Goal: Information Seeking & Learning: Learn about a topic

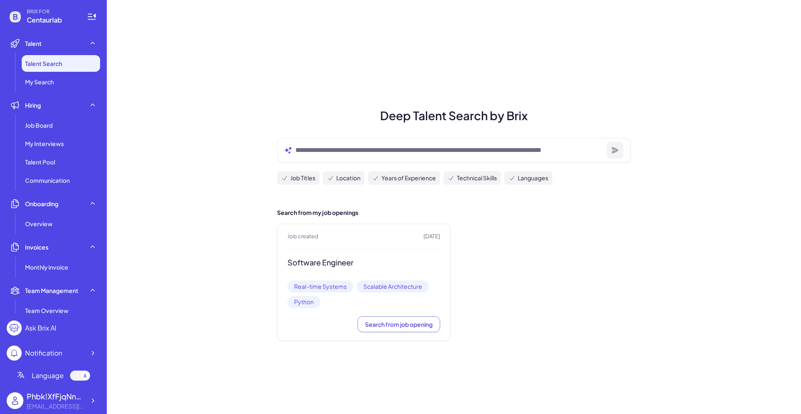
click at [355, 70] on div "Deep Talent Search by Brix Job Titles Location Years of Experience Technical Sk…" at bounding box center [454, 207] width 694 height 414
click at [53, 66] on span "Talent Search" at bounding box center [43, 63] width 37 height 8
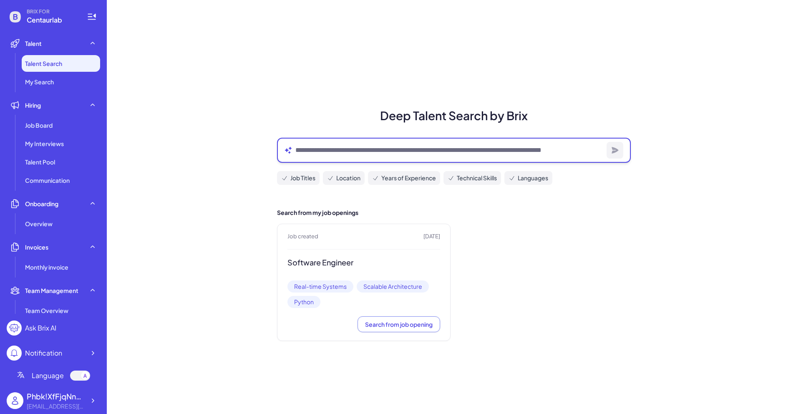
click at [313, 149] on textarea at bounding box center [449, 150] width 308 height 10
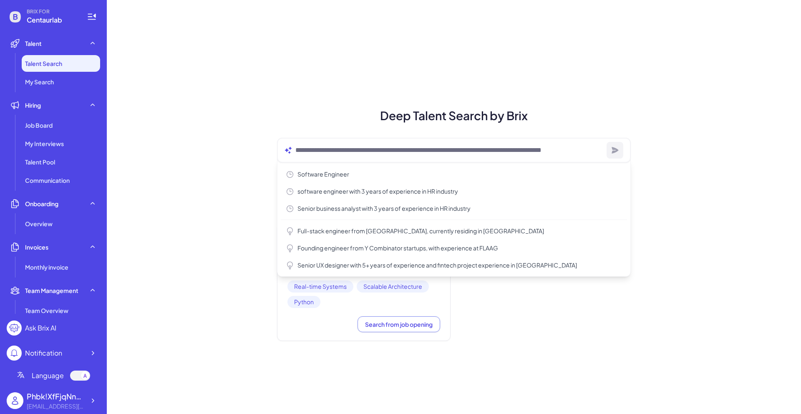
click at [310, 88] on div "Deep Talent Search by Brix Software Engineer software engineer with 3 years of …" at bounding box center [454, 207] width 694 height 414
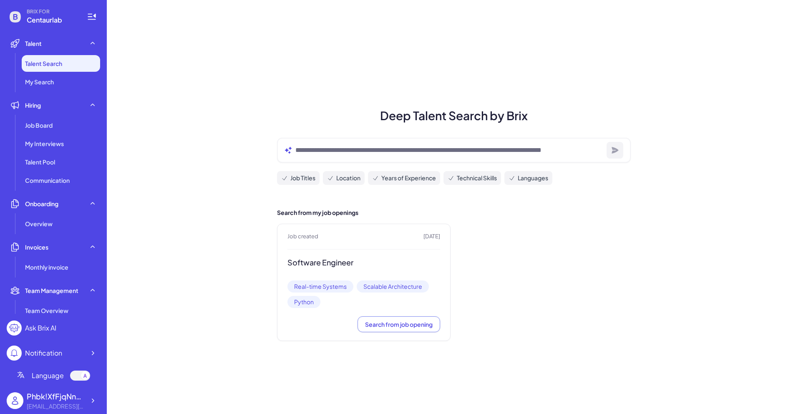
click at [305, 176] on span "Job Titles" at bounding box center [302, 178] width 25 height 9
click at [333, 175] on icon at bounding box center [330, 178] width 7 height 7
click at [395, 174] on span "Years of Experience" at bounding box center [408, 178] width 55 height 9
click at [471, 179] on span "Technical Skills" at bounding box center [477, 178] width 40 height 9
click at [541, 176] on span "Languages" at bounding box center [533, 178] width 30 height 9
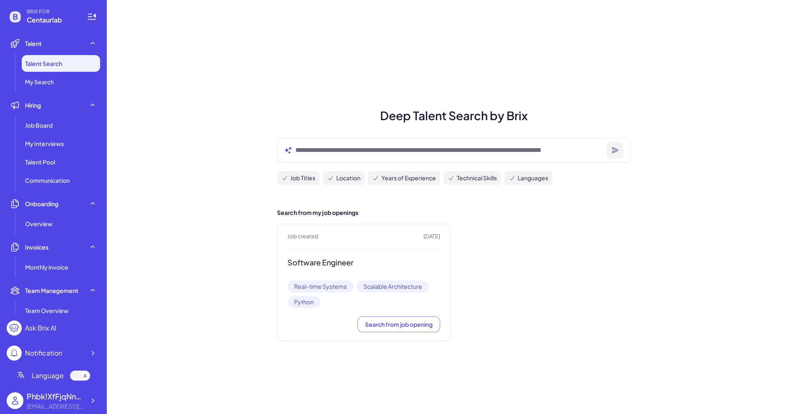
click at [297, 176] on span "Job Titles" at bounding box center [302, 178] width 25 height 9
click at [329, 176] on icon at bounding box center [330, 178] width 7 height 7
click at [403, 178] on span "Years of Experience" at bounding box center [408, 178] width 55 height 9
click at [467, 179] on span "Technical Skills" at bounding box center [477, 178] width 40 height 9
click at [84, 402] on div "[EMAIL_ADDRESS][DOMAIN_NAME]" at bounding box center [56, 406] width 58 height 9
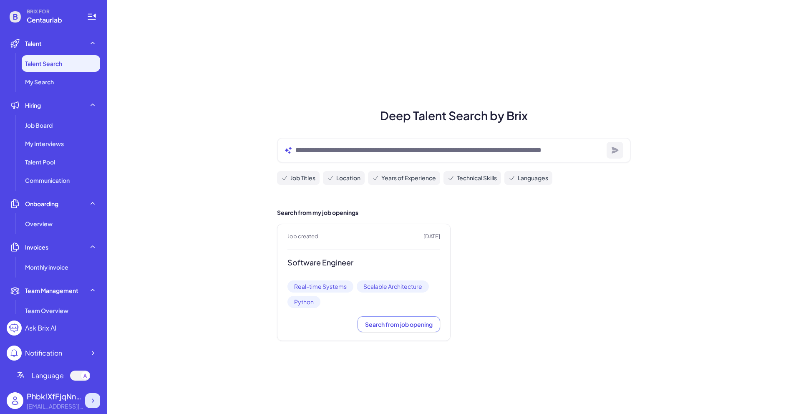
click at [91, 401] on icon at bounding box center [92, 400] width 8 height 8
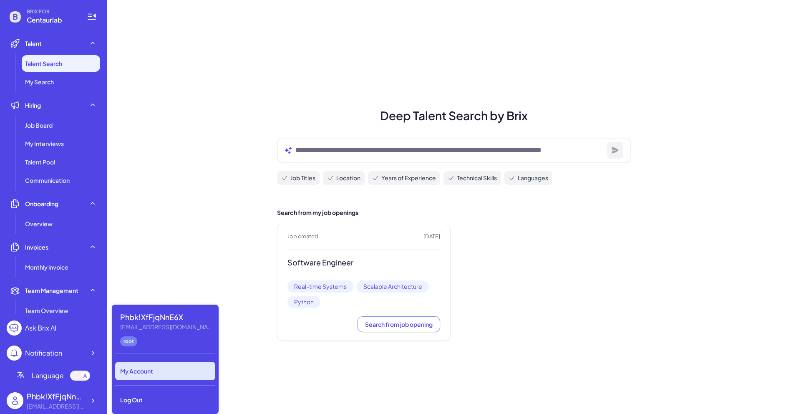
click at [136, 365] on div "My Account" at bounding box center [165, 371] width 100 height 18
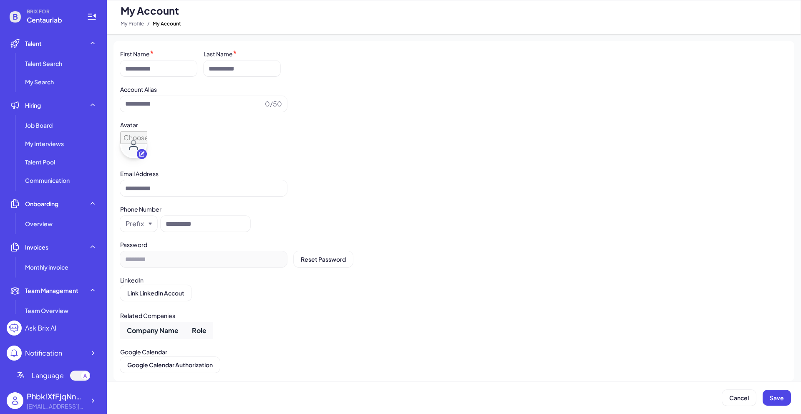
type input "**********"
click at [238, 263] on div "******** Reset Password" at bounding box center [454, 259] width 668 height 16
click at [217, 258] on div "******** Reset Password" at bounding box center [454, 259] width 668 height 16
click at [314, 263] on button "Reset Password" at bounding box center [323, 259] width 59 height 16
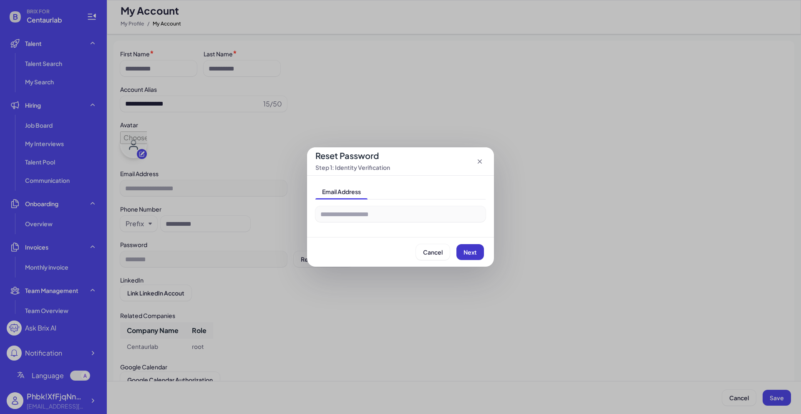
click at [468, 254] on span "Next" at bounding box center [470, 252] width 13 height 8
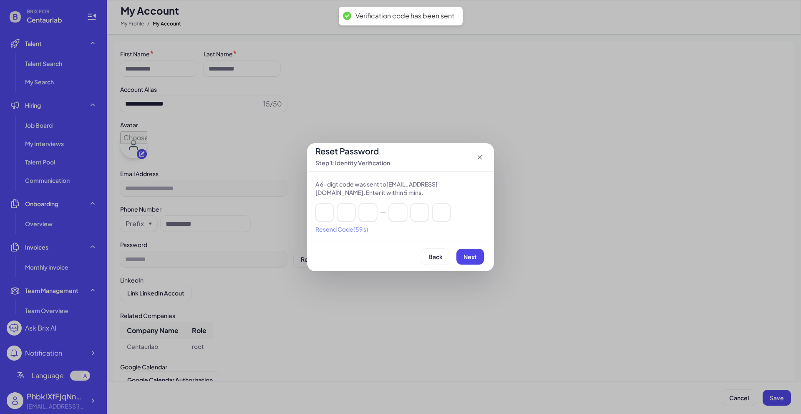
click at [481, 157] on icon at bounding box center [480, 157] width 8 height 8
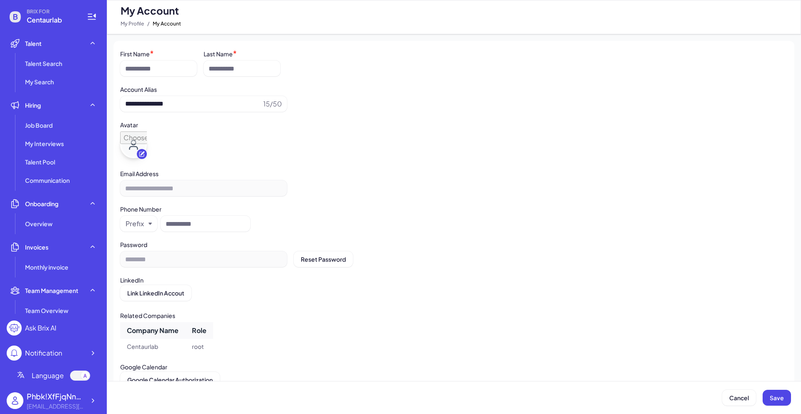
click at [340, 171] on div "Email Address" at bounding box center [454, 172] width 668 height 11
click at [66, 59] on li "Talent Search" at bounding box center [61, 63] width 78 height 17
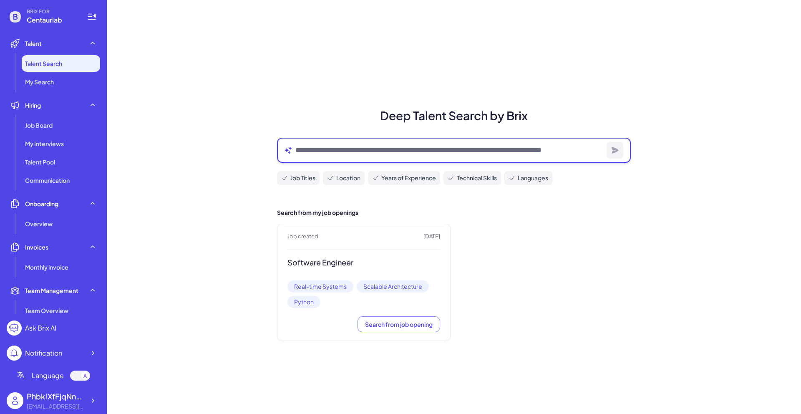
click at [318, 146] on textarea at bounding box center [449, 150] width 308 height 10
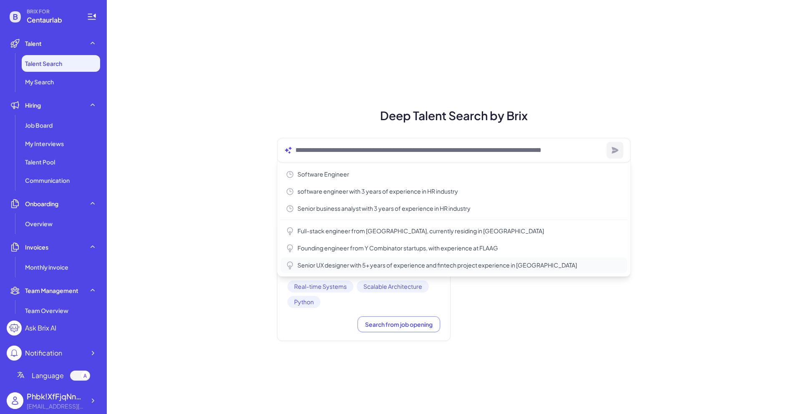
type textarea "**********"
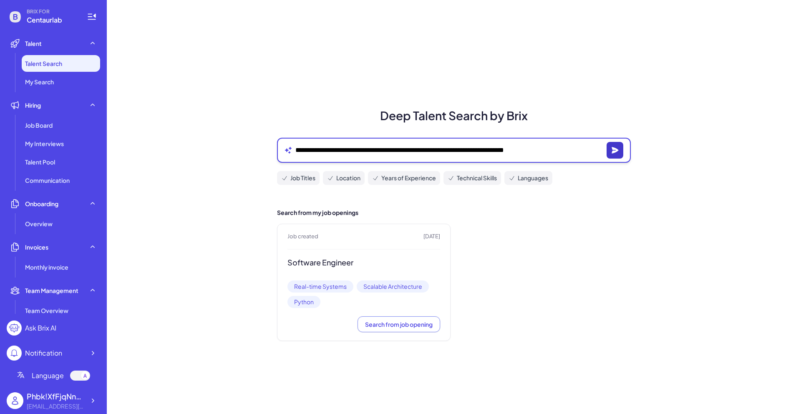
click at [610, 148] on button "button" at bounding box center [615, 150] width 17 height 17
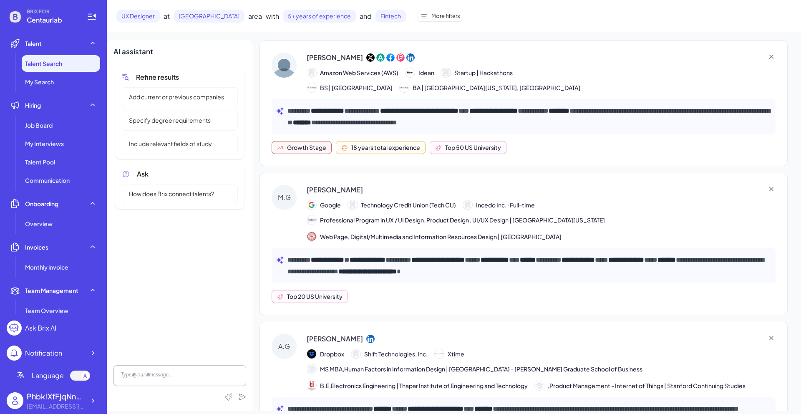
click at [431, 13] on span "More filters" at bounding box center [445, 16] width 29 height 8
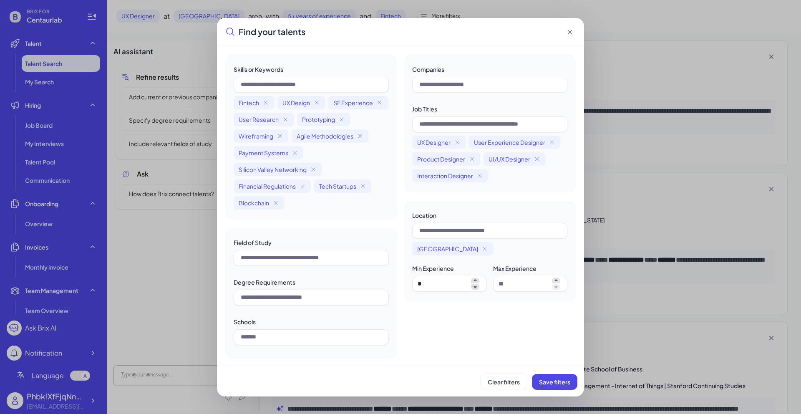
click at [569, 31] on icon at bounding box center [570, 32] width 4 height 4
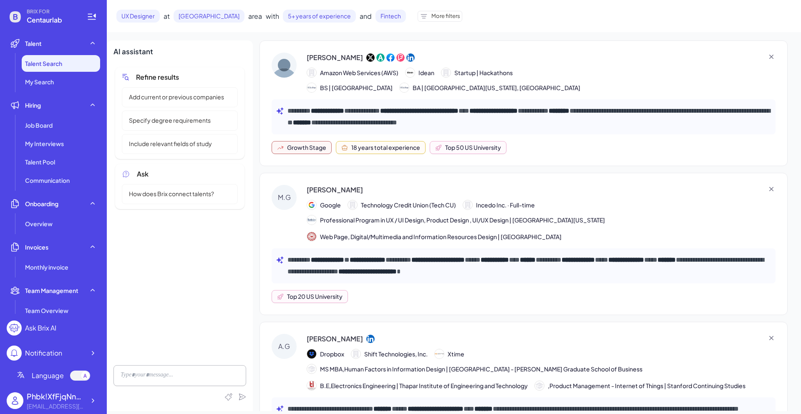
click at [431, 16] on span "More filters" at bounding box center [445, 16] width 29 height 8
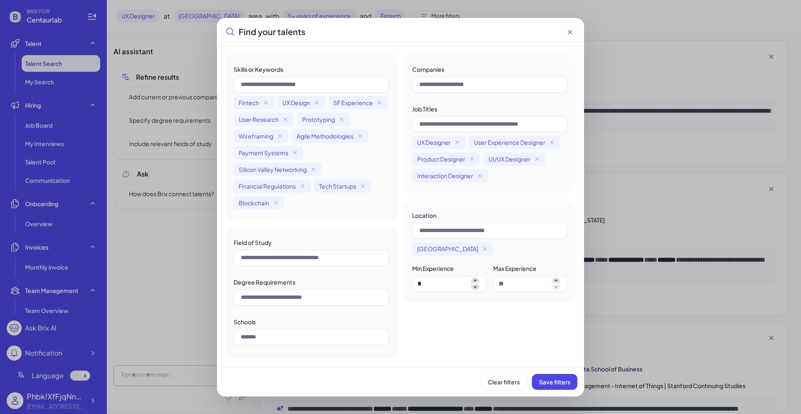
click at [570, 30] on icon at bounding box center [570, 32] width 8 height 8
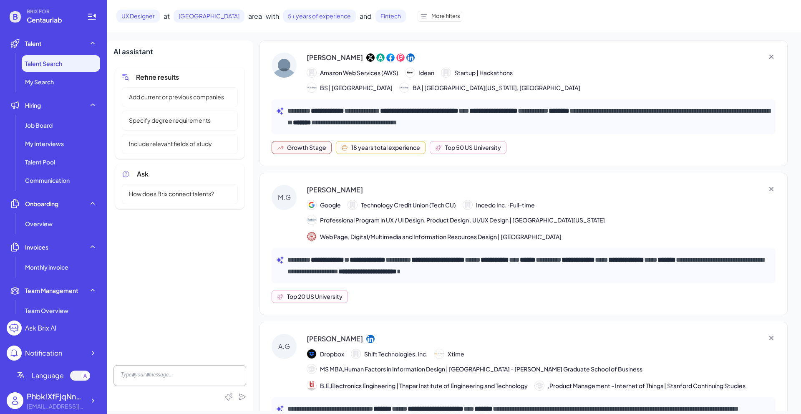
click at [431, 16] on span "More filters" at bounding box center [445, 16] width 29 height 8
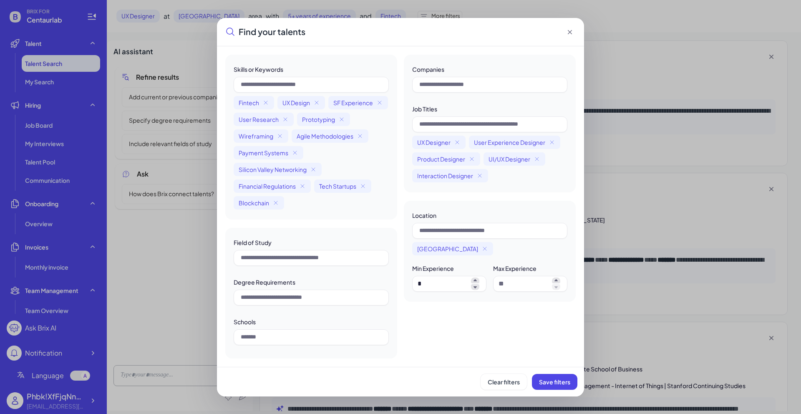
click at [572, 32] on icon at bounding box center [570, 32] width 8 height 8
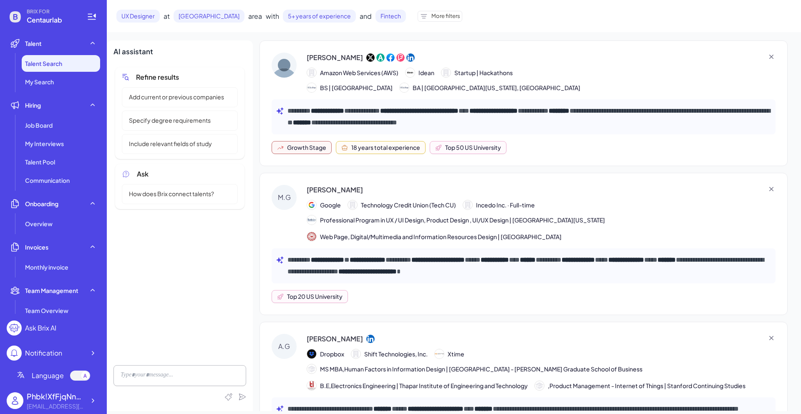
click at [431, 15] on span "More filters" at bounding box center [445, 16] width 29 height 8
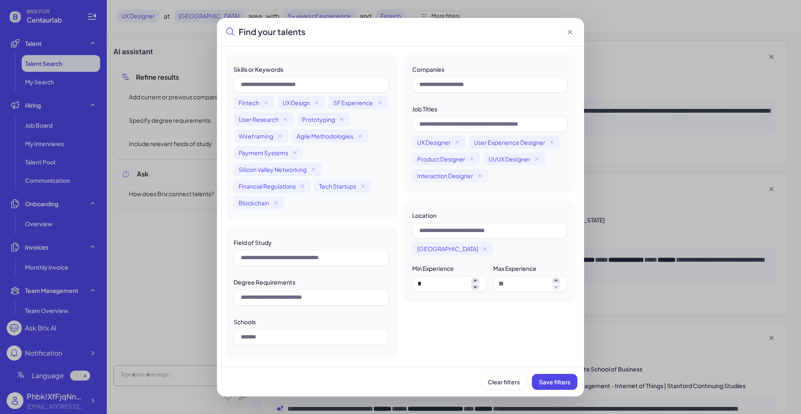
click at [569, 33] on icon at bounding box center [570, 32] width 8 height 8
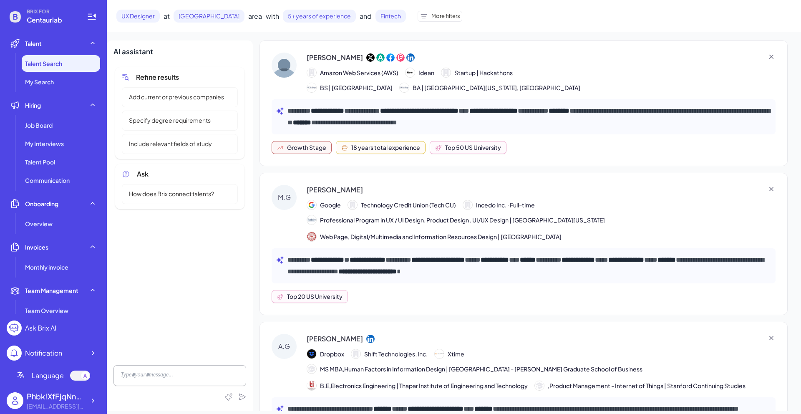
click at [438, 14] on div "More filters" at bounding box center [440, 16] width 45 height 11
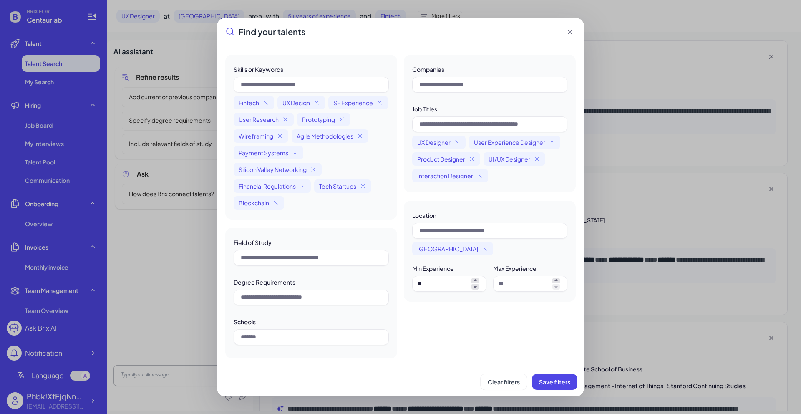
click at [635, 71] on div "Find your talents Skills or Keywords Fintech UX Design SF Experience User Resea…" at bounding box center [400, 207] width 801 height 414
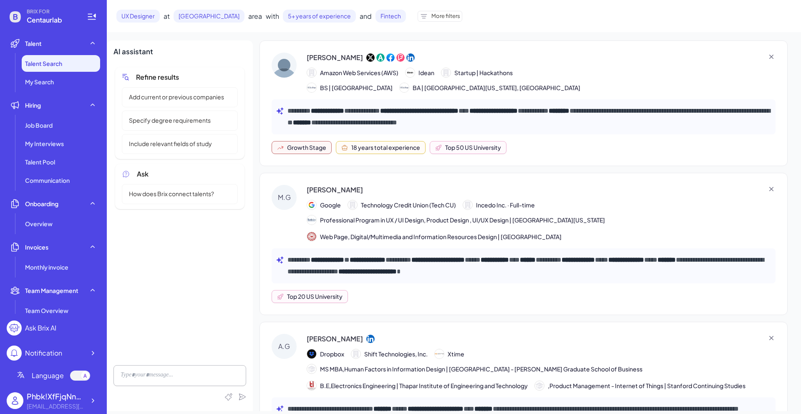
click at [431, 15] on span "More filters" at bounding box center [445, 16] width 29 height 8
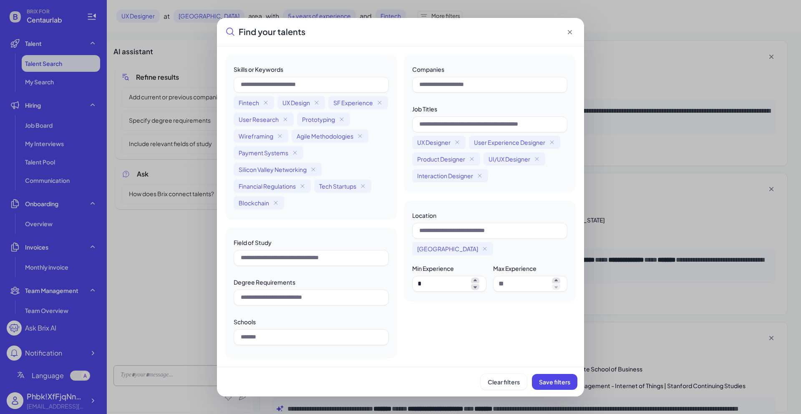
click at [509, 339] on div "Companies Job Titles UX Designer User Experience Designer Product Designer UI/U…" at bounding box center [490, 207] width 172 height 304
click at [674, 146] on div "Find your talents Skills or Keywords Fintech UX Design SF Experience User Resea…" at bounding box center [400, 207] width 801 height 414
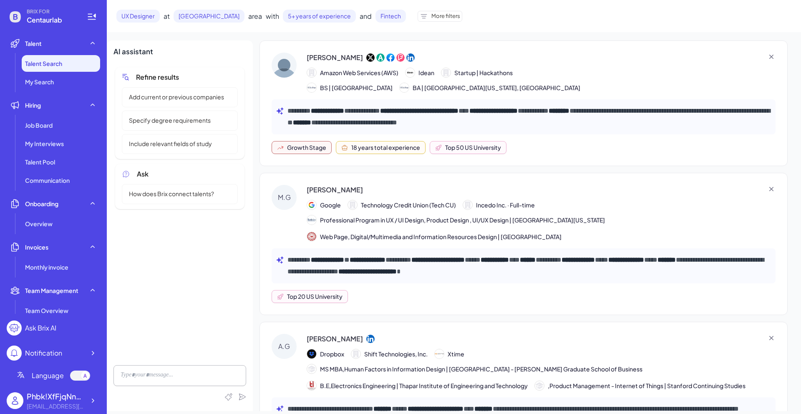
click at [590, 88] on div "[PERSON_NAME] Amazon Web Services (AWS) Idean Startup | Hackathons BS | [GEOGRA…" at bounding box center [524, 73] width 504 height 40
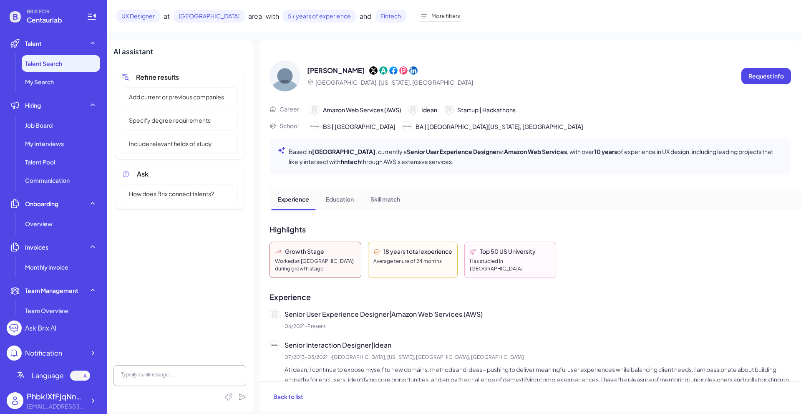
click at [451, 58] on div "[PERSON_NAME] [GEOGRAPHIC_DATA], [US_STATE], [GEOGRAPHIC_DATA] Request info Car…" at bounding box center [531, 210] width 542 height 341
click at [288, 394] on span "Back to list" at bounding box center [288, 397] width 30 height 8
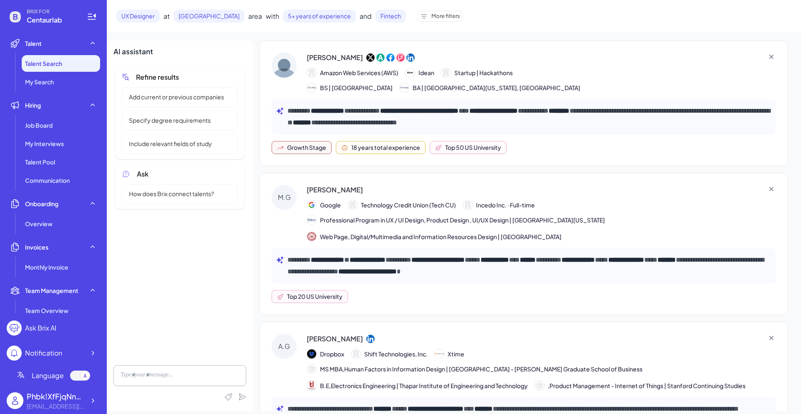
click at [413, 47] on div "**********" at bounding box center [524, 103] width 528 height 126
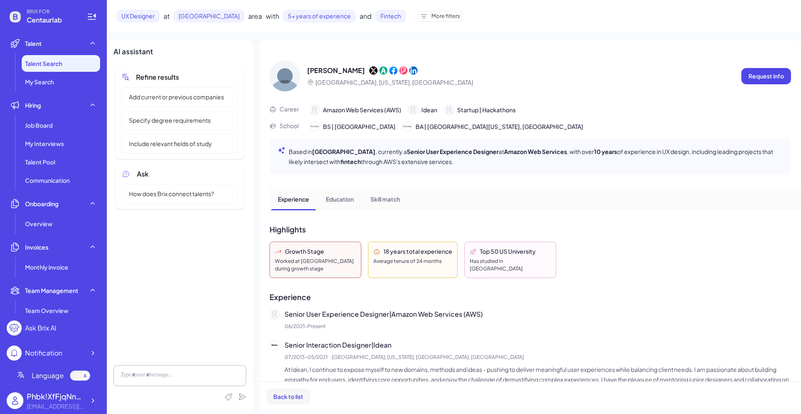
click at [294, 394] on span "Back to list" at bounding box center [288, 397] width 30 height 8
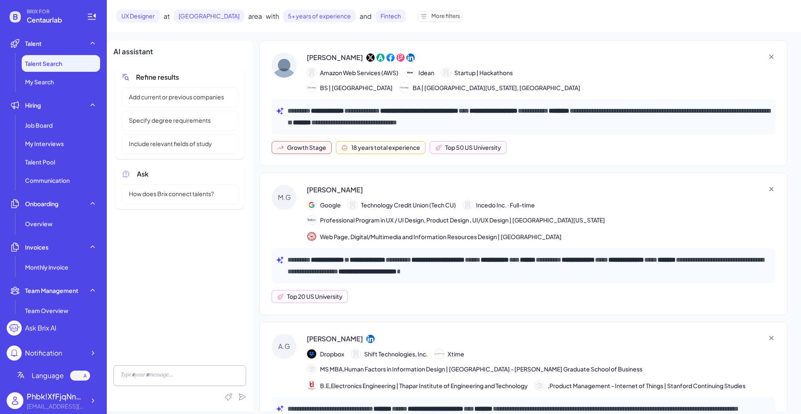
click at [419, 194] on div "[PERSON_NAME]" at bounding box center [541, 190] width 469 height 10
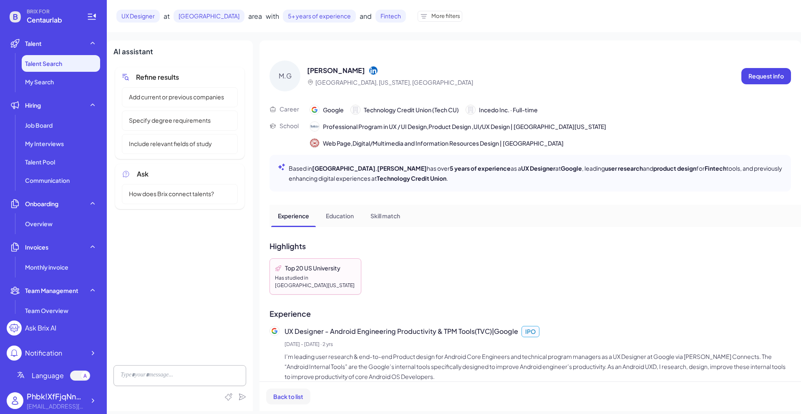
click at [289, 394] on span "Back to list" at bounding box center [288, 397] width 30 height 8
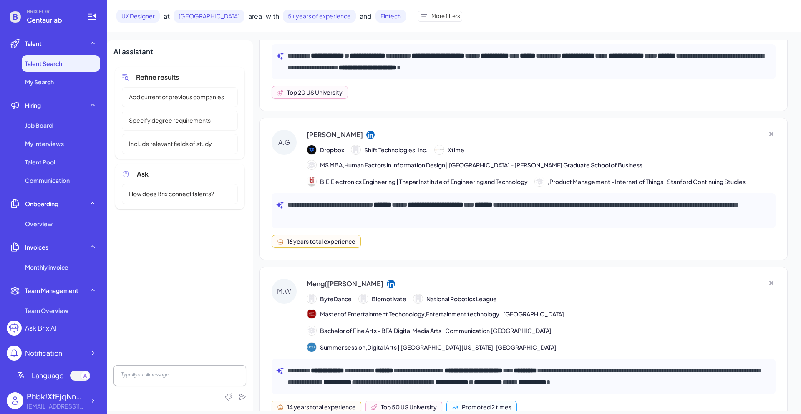
scroll to position [251, 0]
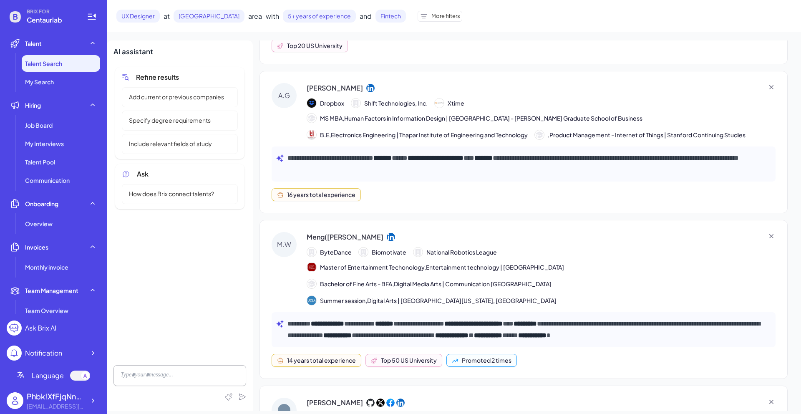
click at [430, 77] on div "**********" at bounding box center [524, 142] width 528 height 142
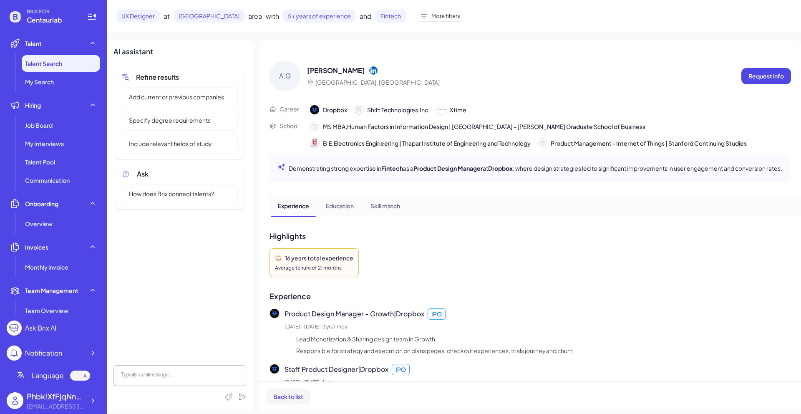
click at [290, 400] on button "Back to list" at bounding box center [288, 396] width 44 height 16
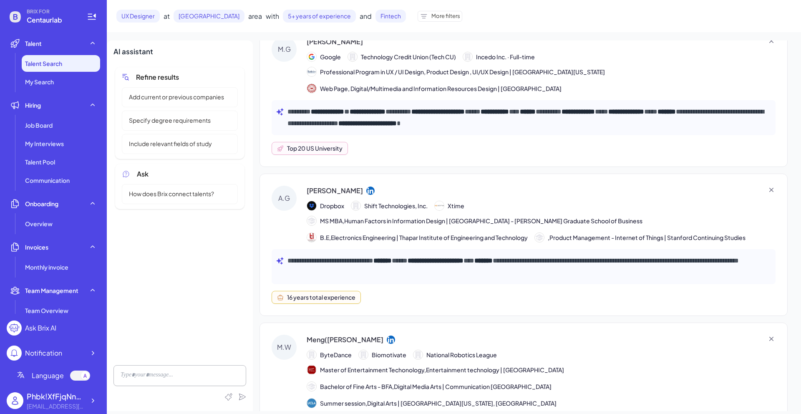
scroll to position [0, 0]
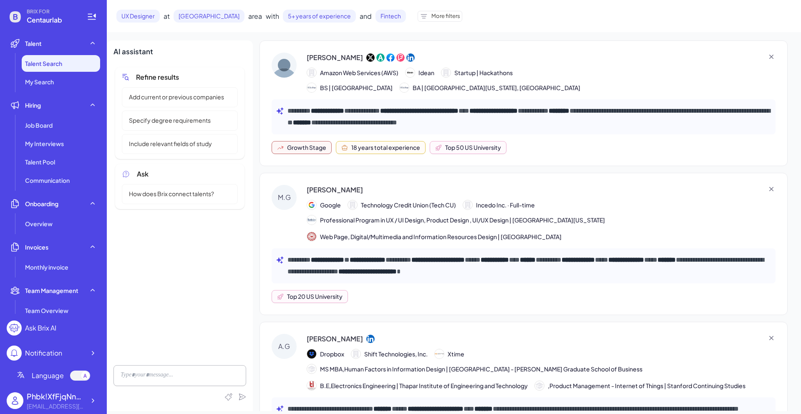
click at [431, 18] on span "More filters" at bounding box center [445, 16] width 29 height 8
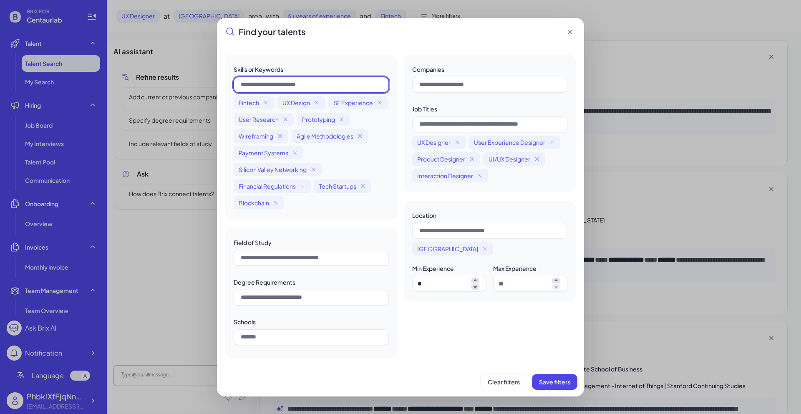
click at [289, 81] on input "text" at bounding box center [311, 85] width 155 height 16
type input "*****"
click at [311, 86] on input "text" at bounding box center [311, 85] width 155 height 16
click at [297, 152] on icon at bounding box center [295, 152] width 7 height 7
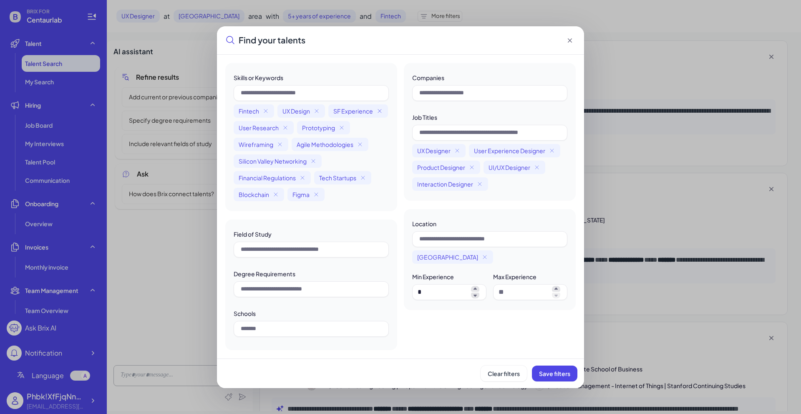
click at [382, 111] on icon at bounding box center [379, 111] width 7 height 7
click at [303, 177] on icon at bounding box center [302, 177] width 3 height 3
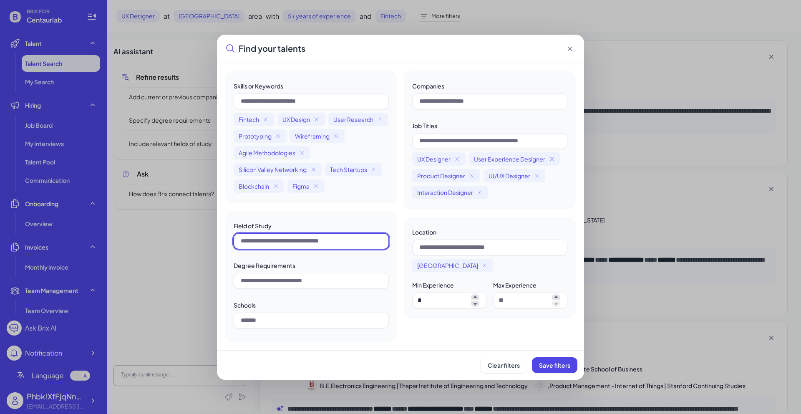
click at [366, 243] on input "text" at bounding box center [311, 241] width 155 height 16
type input "*********"
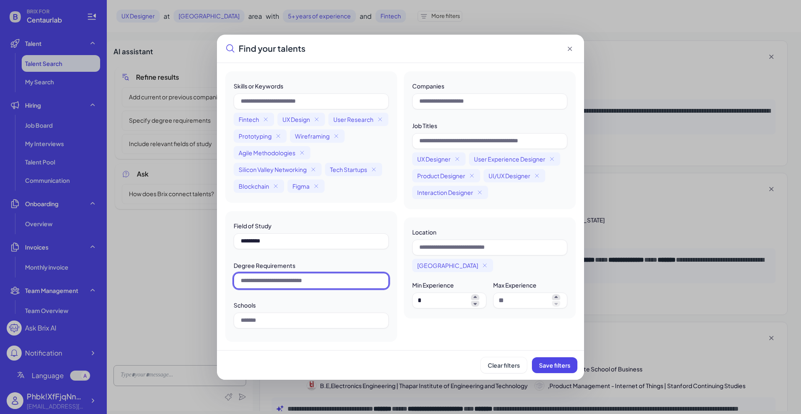
click at [361, 282] on input "text" at bounding box center [311, 281] width 155 height 16
type input "*******"
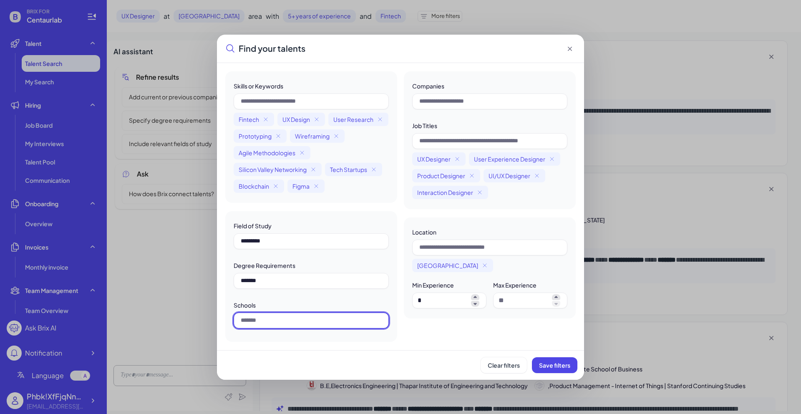
click at [321, 323] on input "text" at bounding box center [311, 320] width 155 height 16
type input "***"
click at [545, 364] on span "Save filters" at bounding box center [554, 365] width 31 height 8
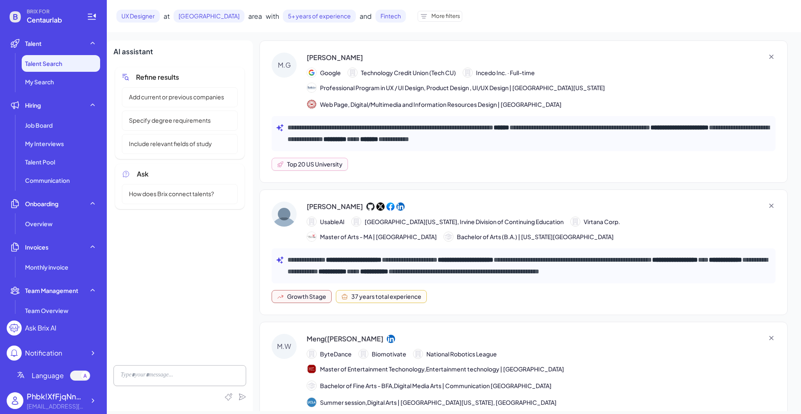
click at [614, 101] on div "Professional Program in UX / UI Design, Product Design , UI/UX Design | [GEOGRA…" at bounding box center [541, 96] width 469 height 27
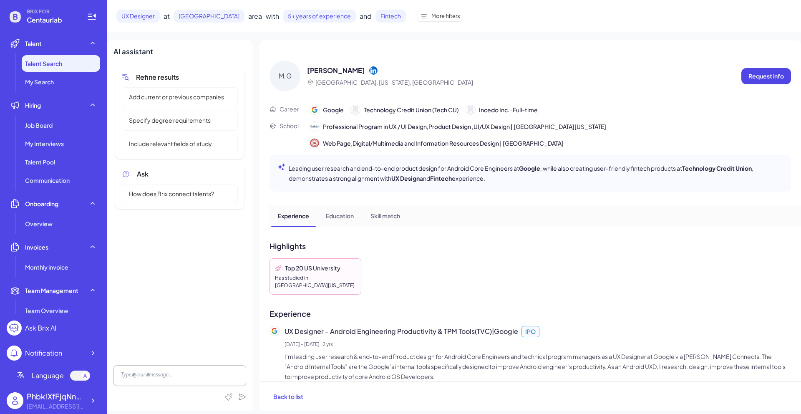
click at [345, 216] on p "Education" at bounding box center [340, 216] width 28 height 9
click at [388, 214] on p "Skill match" at bounding box center [385, 216] width 30 height 9
click at [297, 221] on div "Experience" at bounding box center [293, 215] width 45 height 21
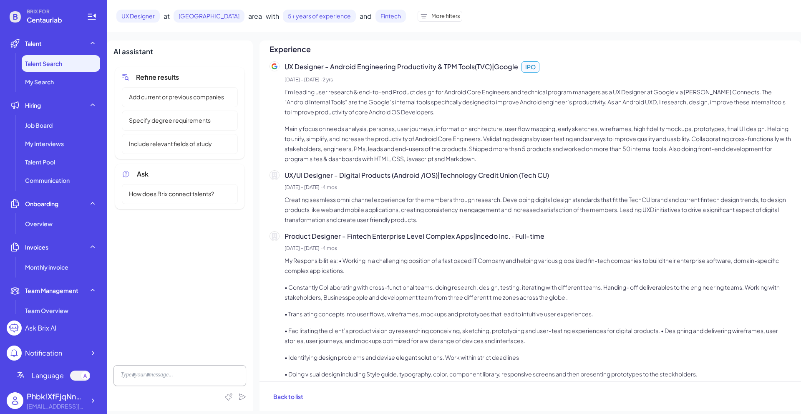
scroll to position [267, 0]
